Goal: Information Seeking & Learning: Find specific fact

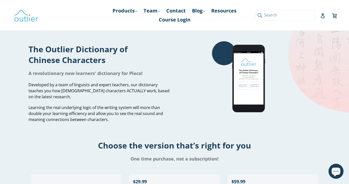
click at [313, 15] on input "Search" at bounding box center [285, 15] width 61 height 10
type input "ni [PERSON_NAME]"
click at [259, 15] on button "Submit" at bounding box center [259, 15] width 8 height 10
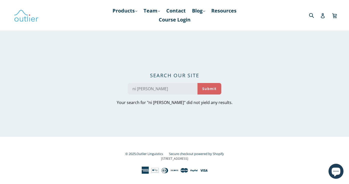
click at [212, 87] on button "Submit" at bounding box center [210, 89] width 24 height 12
click at [154, 90] on input "ni hao" at bounding box center [163, 89] width 70 height 12
type input "ni3"
click at [208, 88] on button "Submit" at bounding box center [210, 89] width 24 height 12
